Goal: Task Accomplishment & Management: Use online tool/utility

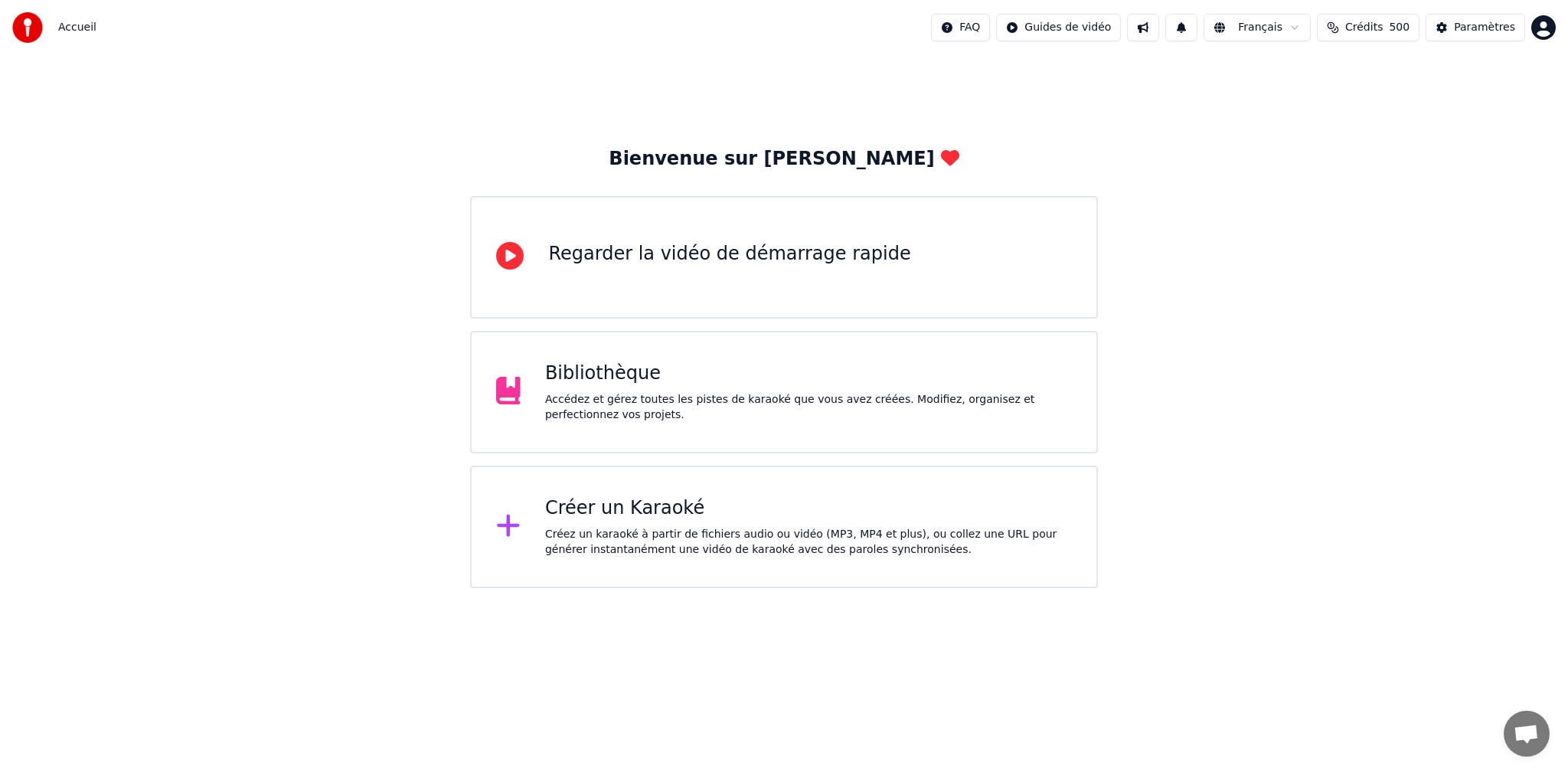
click at [637, 507] on div "Créer un Karaoké" at bounding box center [808, 508] width 527 height 24
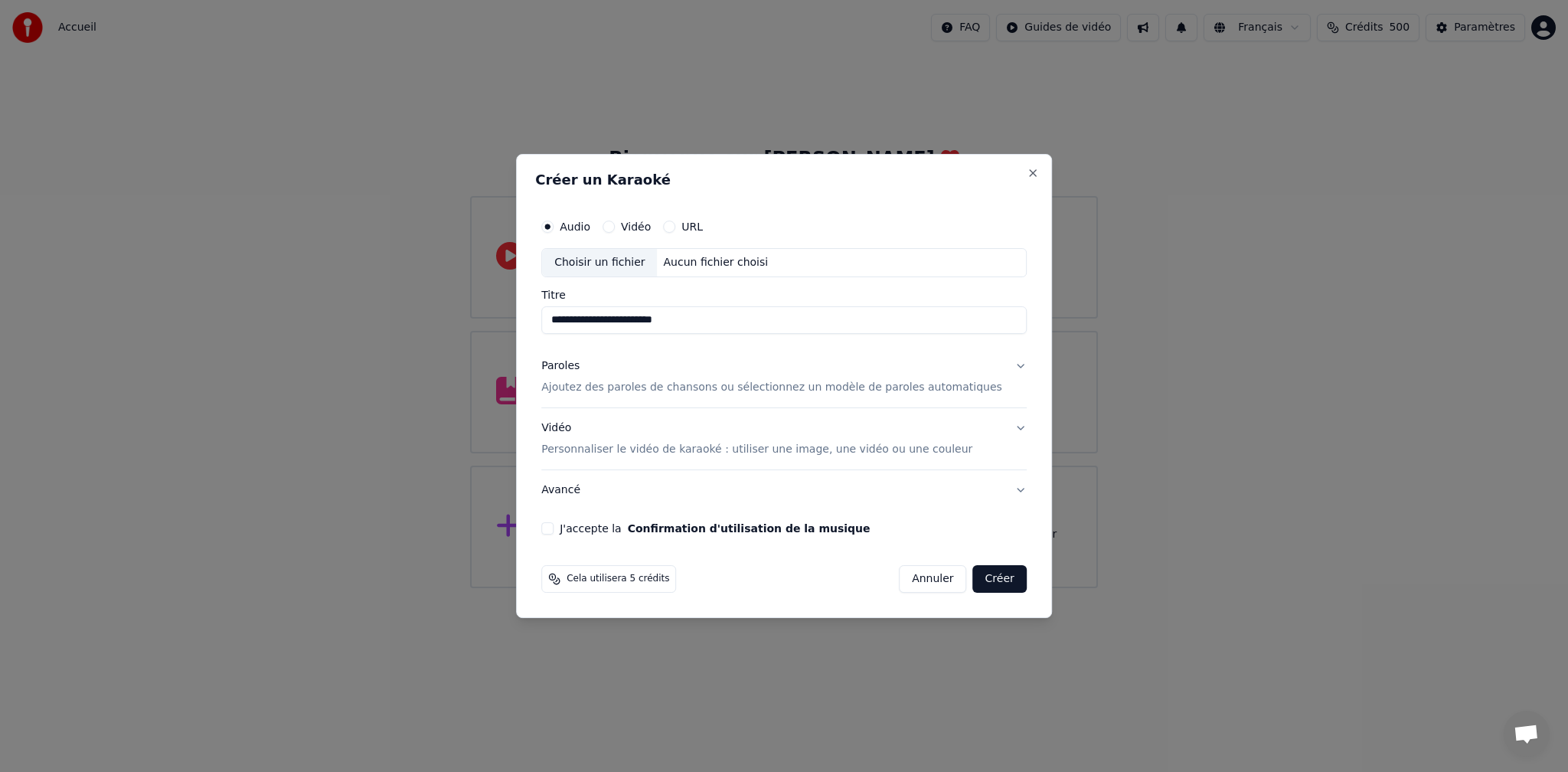
click at [588, 226] on label "Audio" at bounding box center [575, 226] width 31 height 11
click at [554, 226] on button "Audio" at bounding box center [548, 227] width 13 height 13
click at [609, 263] on div "Choisir un fichier" at bounding box center [600, 262] width 115 height 28
type input "**********"
click at [554, 528] on button "J'accepte la Confirmation d'utilisation de la musique" at bounding box center [548, 529] width 13 height 13
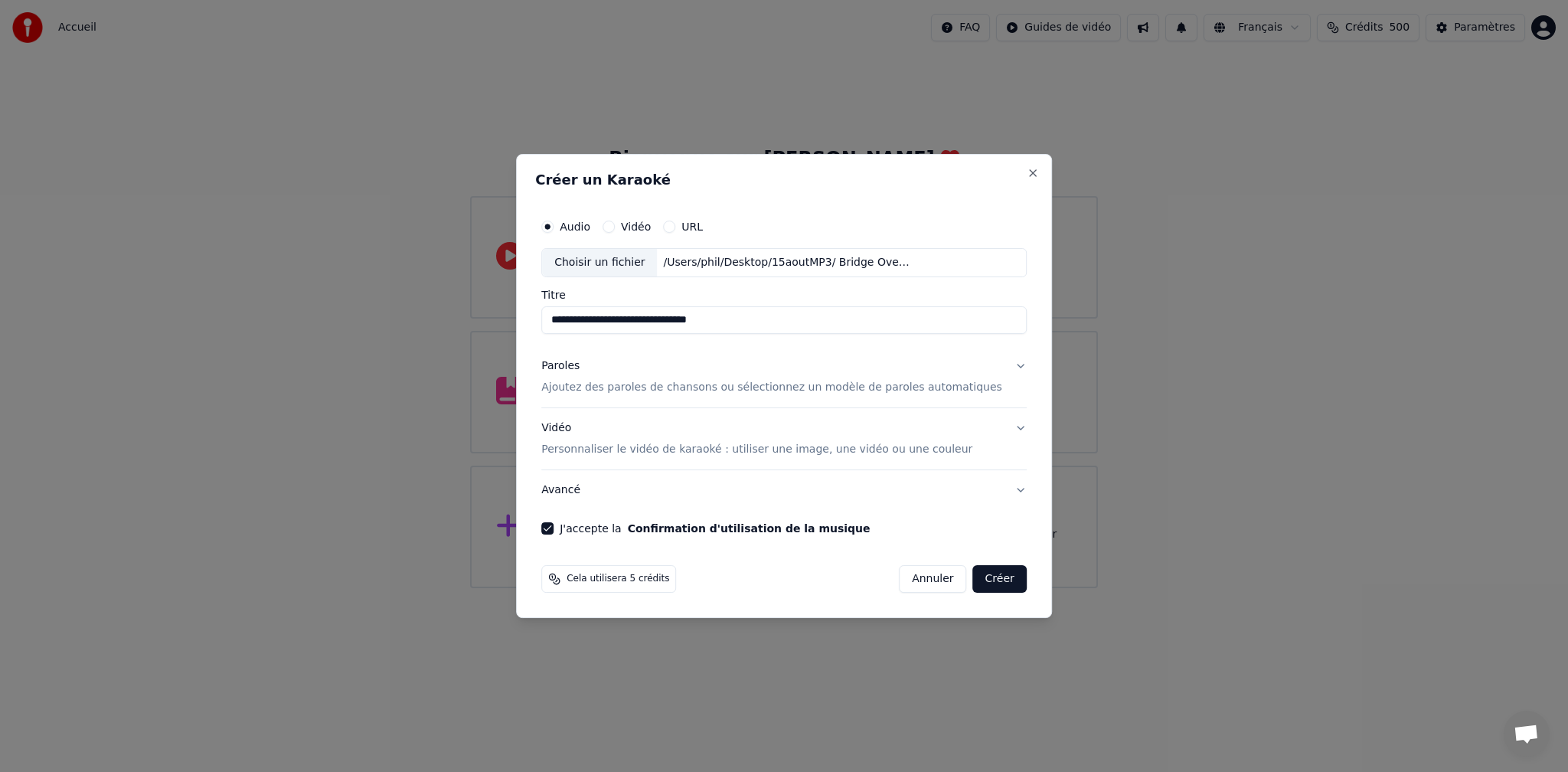
click at [989, 579] on button "Créer" at bounding box center [1000, 578] width 54 height 28
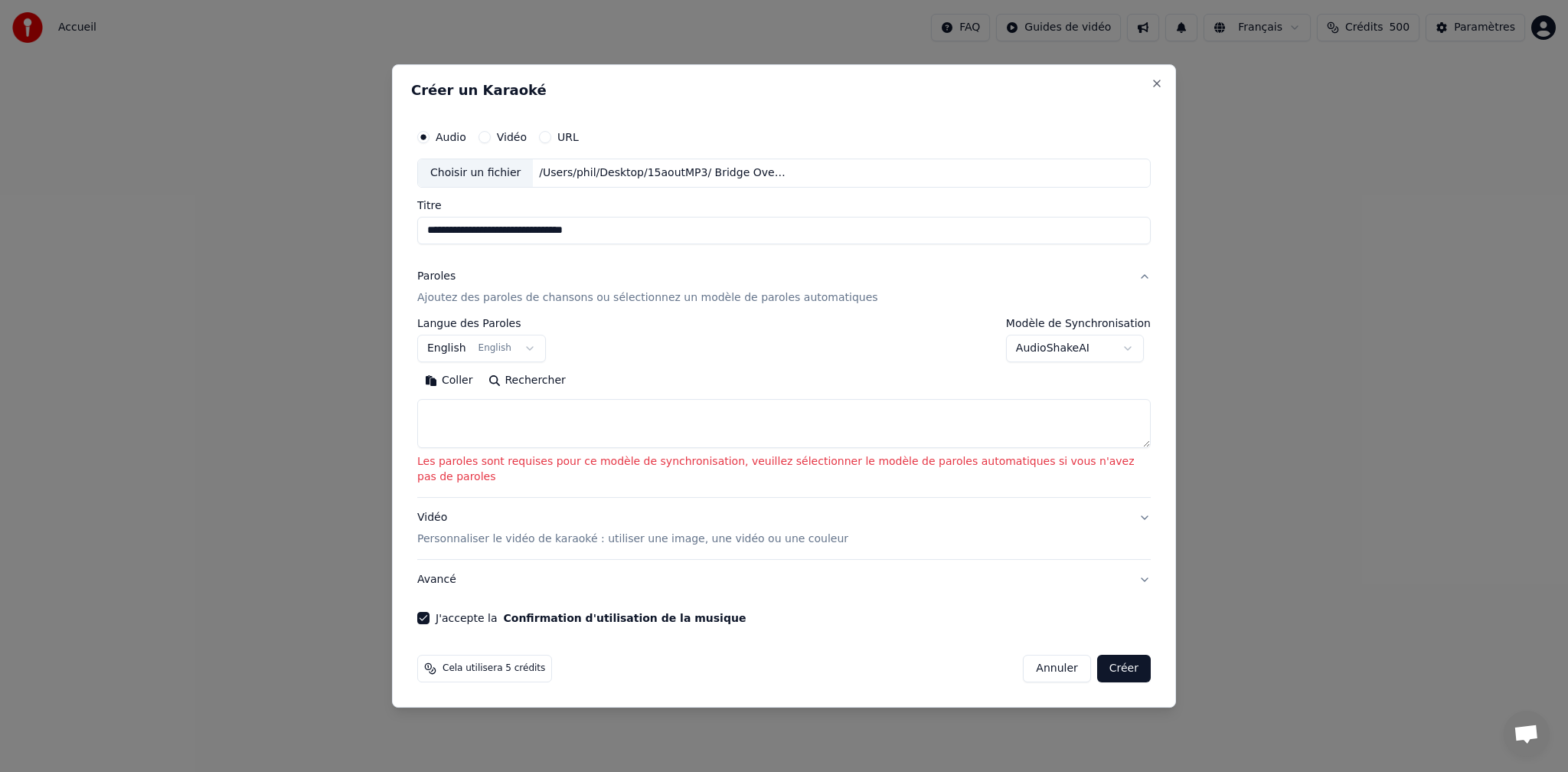
click at [455, 388] on button "Coller" at bounding box center [449, 380] width 64 height 24
type textarea "**********"
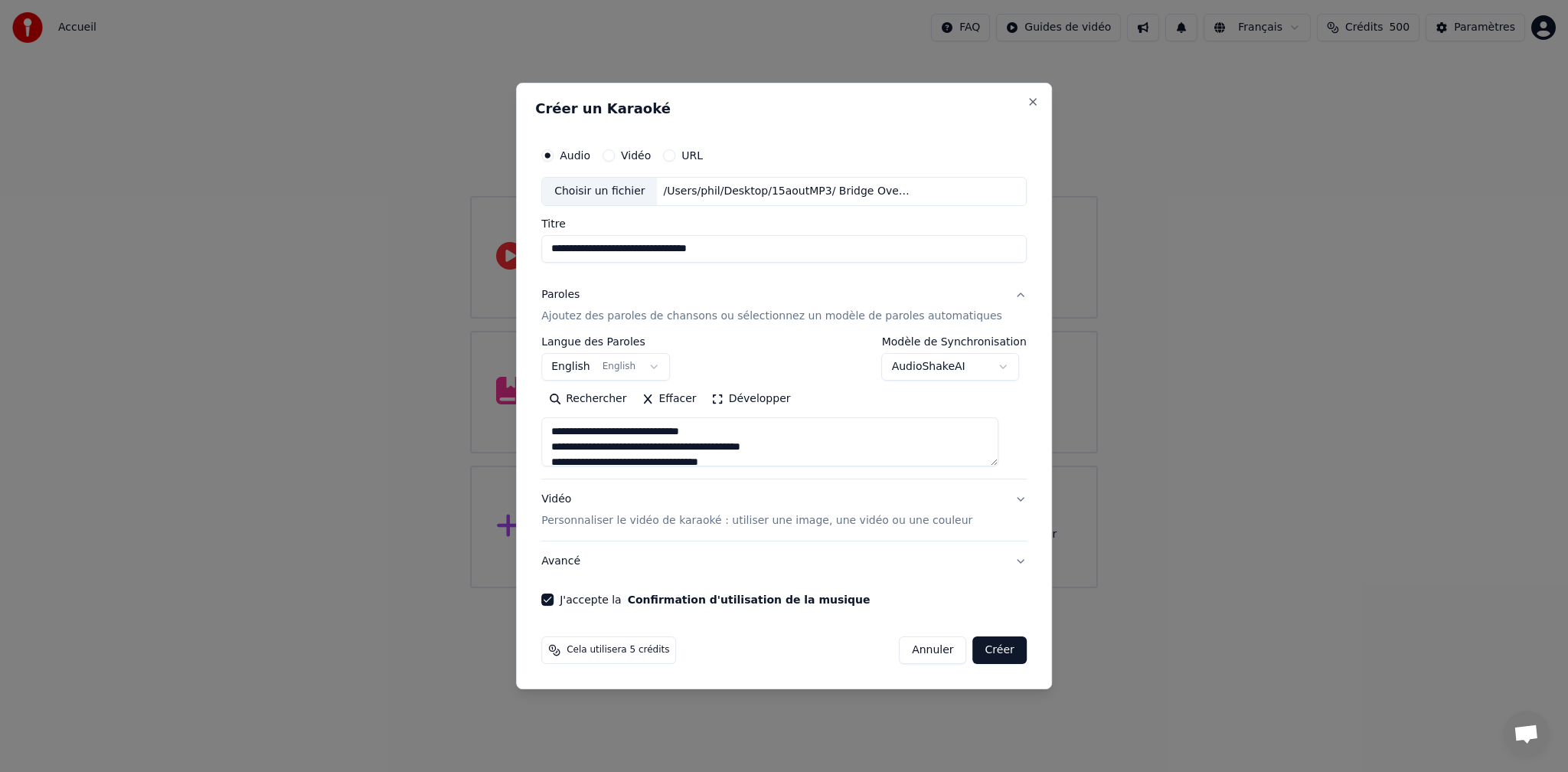
click at [986, 648] on button "Créer" at bounding box center [1000, 650] width 54 height 28
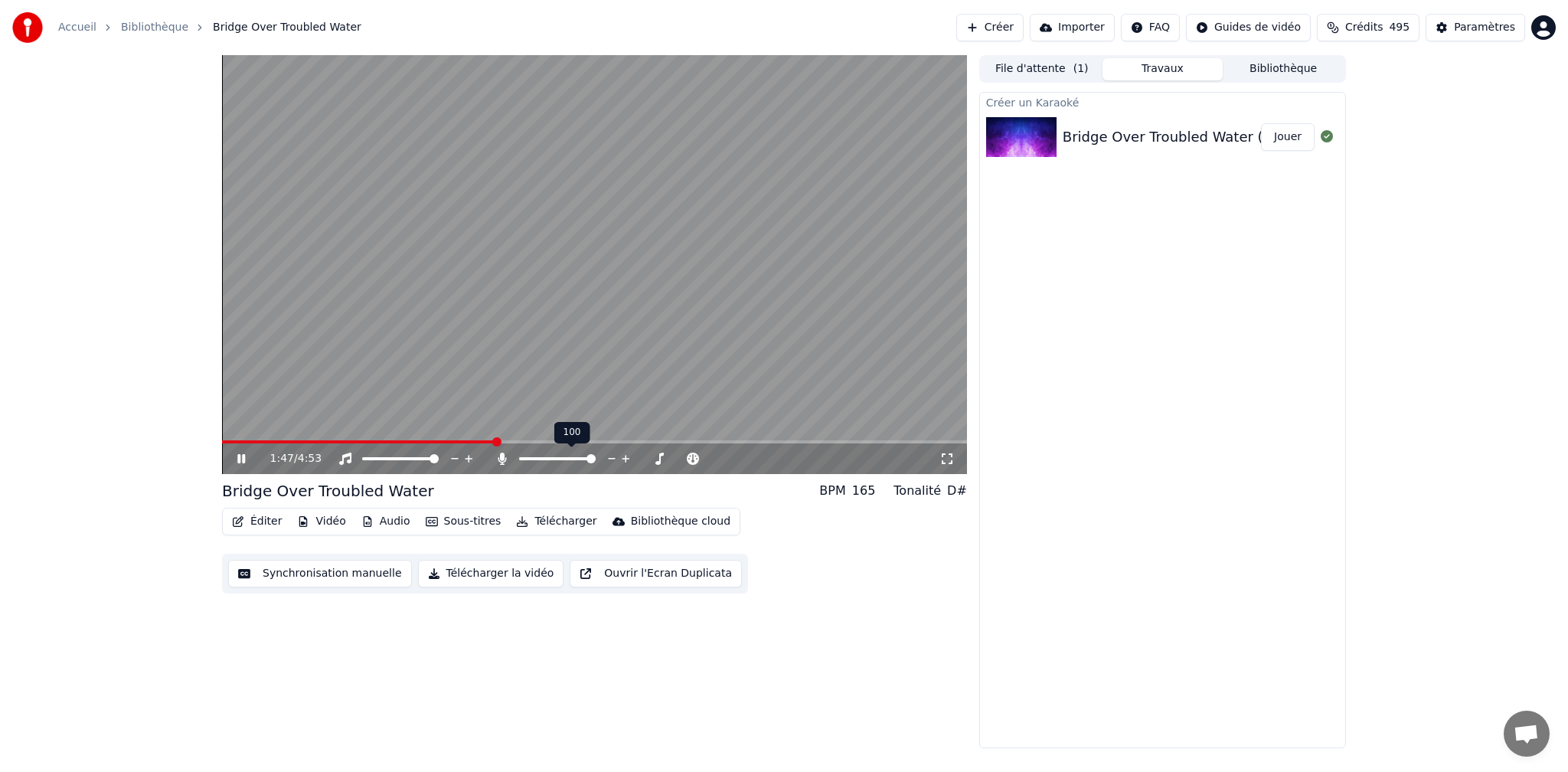
click at [595, 458] on span at bounding box center [591, 459] width 9 height 9
click at [242, 459] on icon at bounding box center [252, 459] width 36 height 13
click at [537, 458] on icon at bounding box center [536, 459] width 8 height 13
click at [569, 458] on span at bounding box center [574, 459] width 9 height 9
click at [242, 461] on icon at bounding box center [242, 459] width 9 height 11
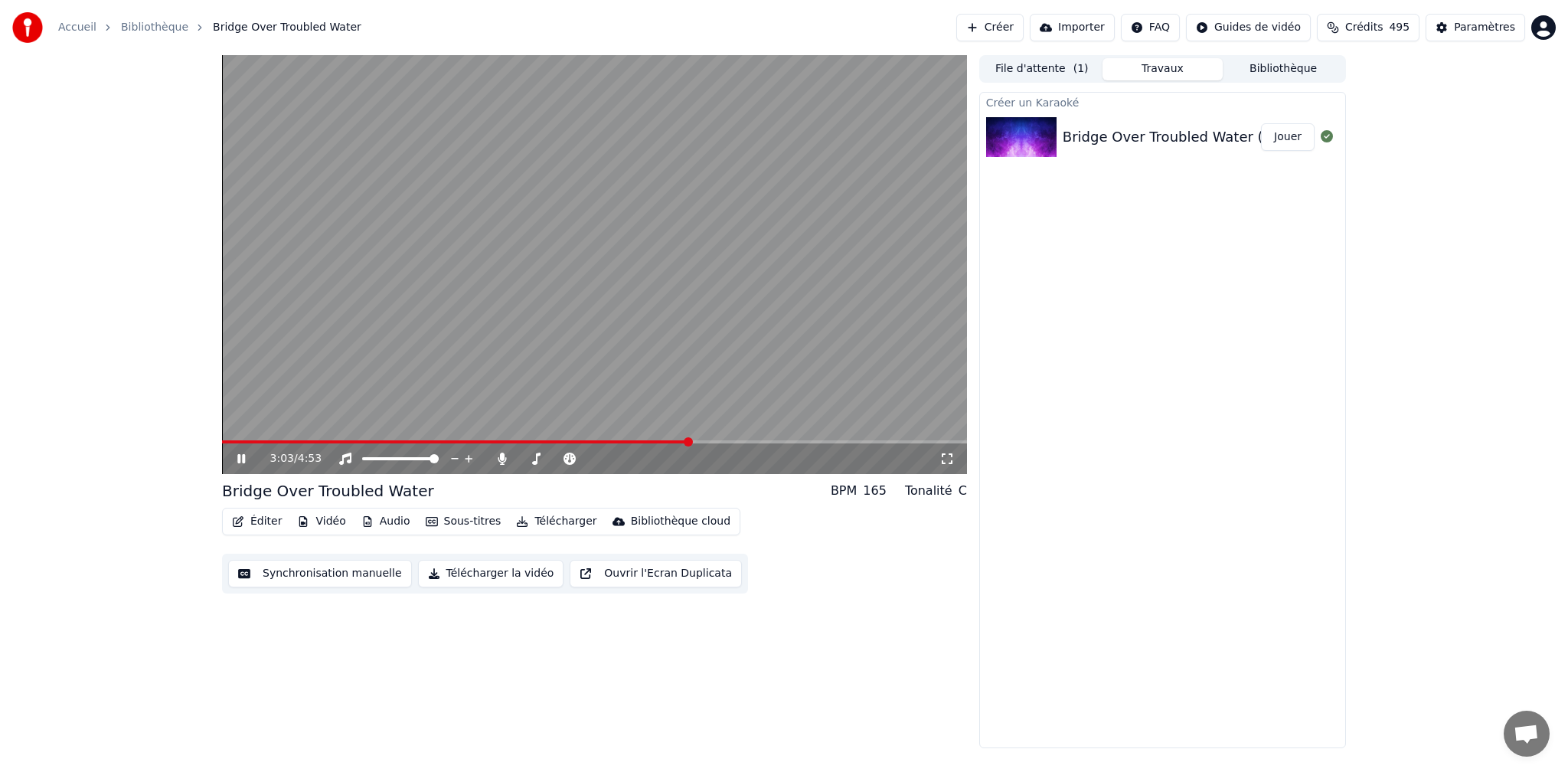
click at [242, 459] on icon at bounding box center [241, 459] width 8 height 9
click at [203, 423] on div "0:00 / 4:53 Bridge Over Troubled Water BPM 165 Tonalité C Éditer Vidéo Audio So…" at bounding box center [784, 401] width 1568 height 693
click at [546, 521] on button "Télécharger" at bounding box center [556, 522] width 92 height 22
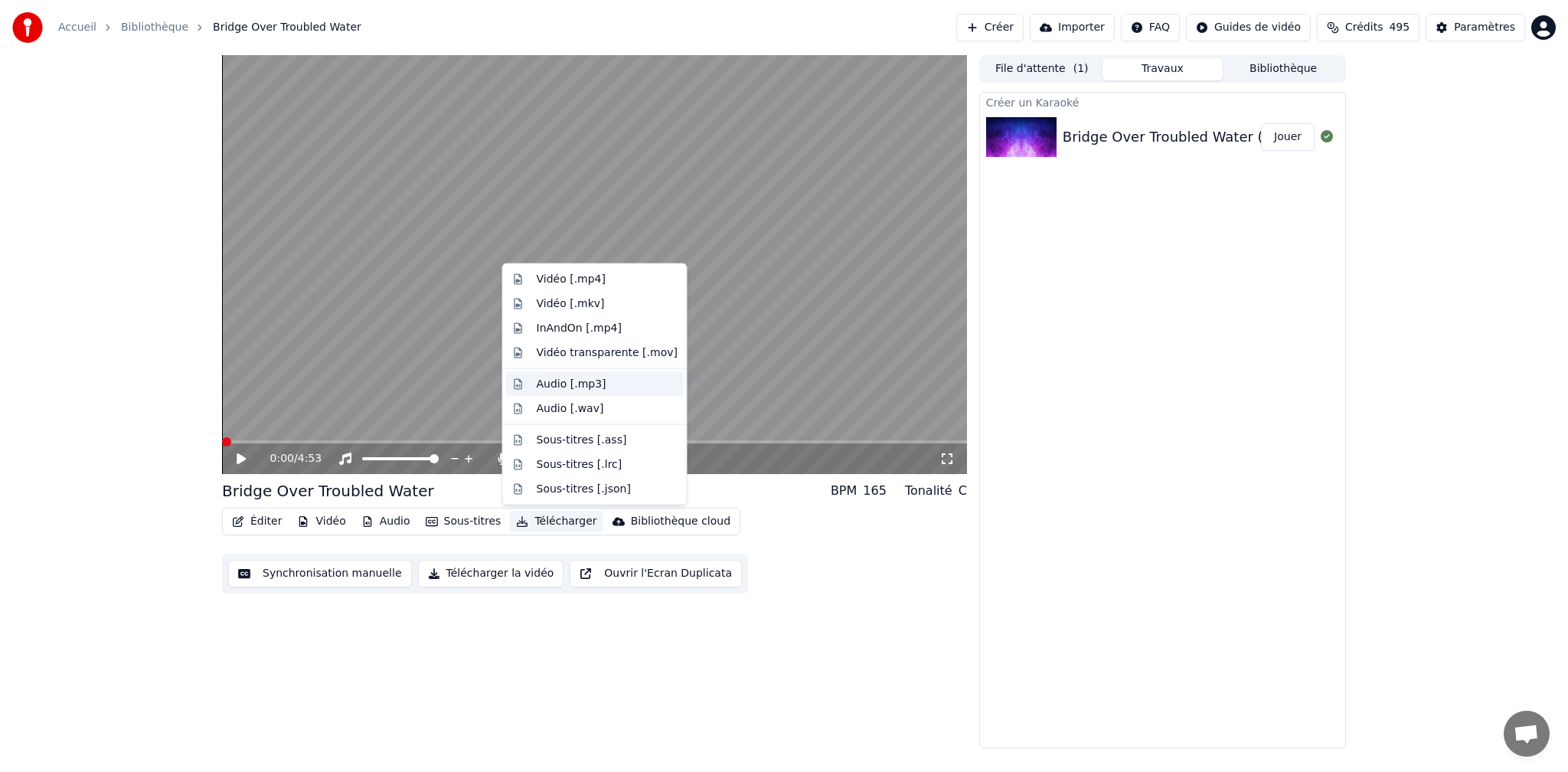
click at [559, 383] on div "Audio [.mp3]" at bounding box center [572, 383] width 70 height 15
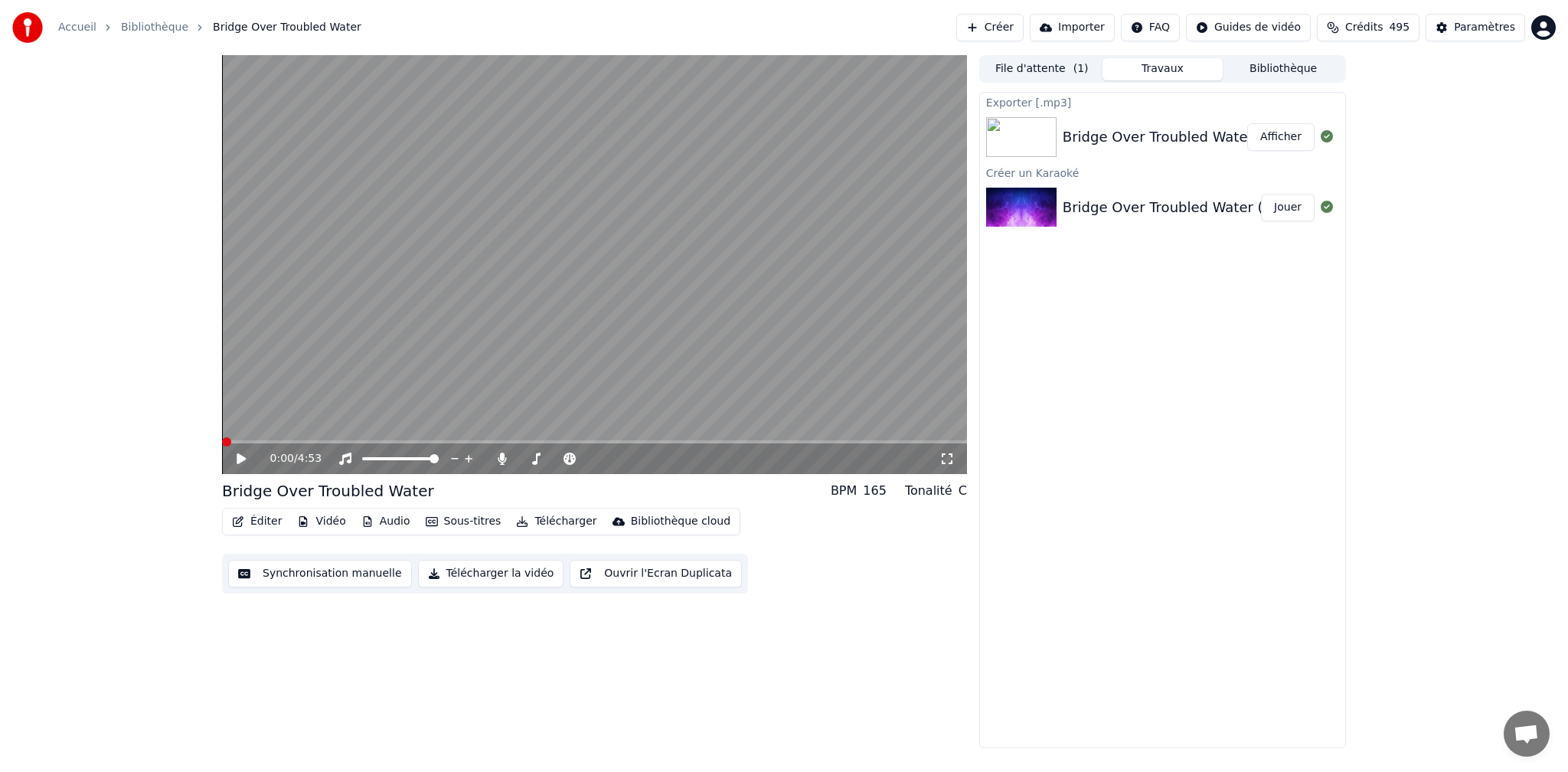
drag, startPoint x: 1105, startPoint y: 137, endPoint x: 1444, endPoint y: 143, distance: 339.1
click at [1462, 149] on div "0:00 / 4:53 Bridge Over Troubled Water BPM 165 Tonalité C Éditer Vidéo Audio So…" at bounding box center [784, 401] width 1568 height 693
click at [1396, 133] on div "0:00 / 4:53 Bridge Over Troubled Water BPM 165 Tonalité C Éditer Vidéo Audio So…" at bounding box center [784, 401] width 1568 height 693
